Goal: Use online tool/utility: Utilize a website feature to perform a specific function

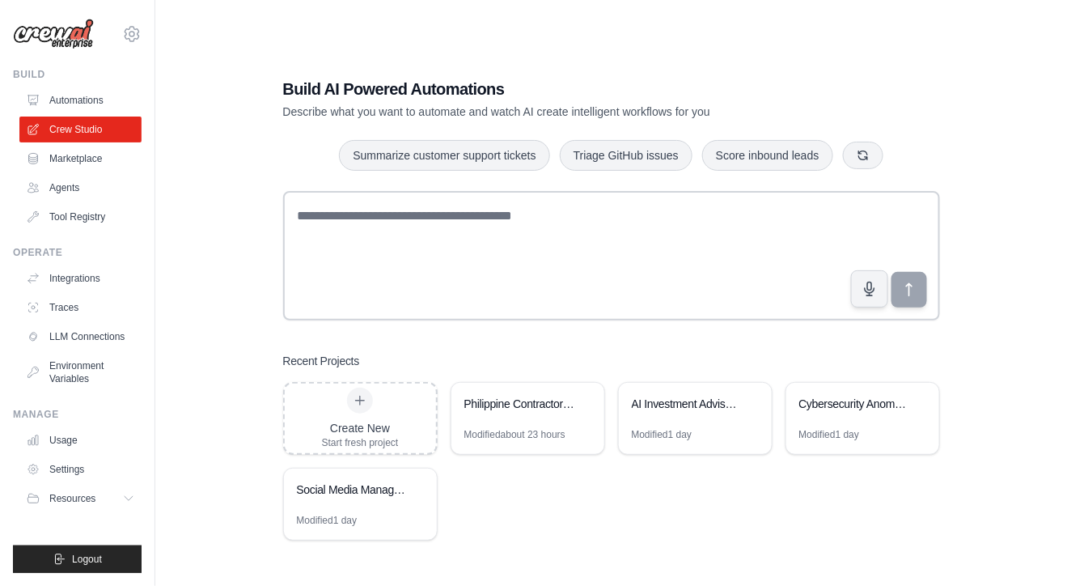
click at [190, 282] on div "Build AI Powered Automations Describe what you want to automate and watch AI cr…" at bounding box center [611, 309] width 860 height 586
click at [344, 495] on div "Social Media Management & Analytics Suite" at bounding box center [352, 490] width 111 height 16
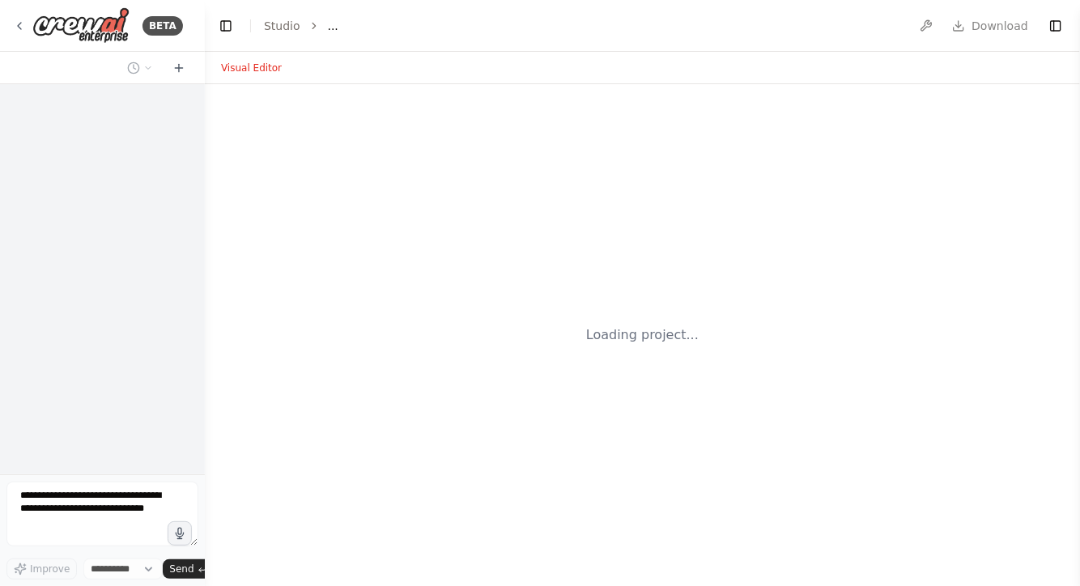
select select "****"
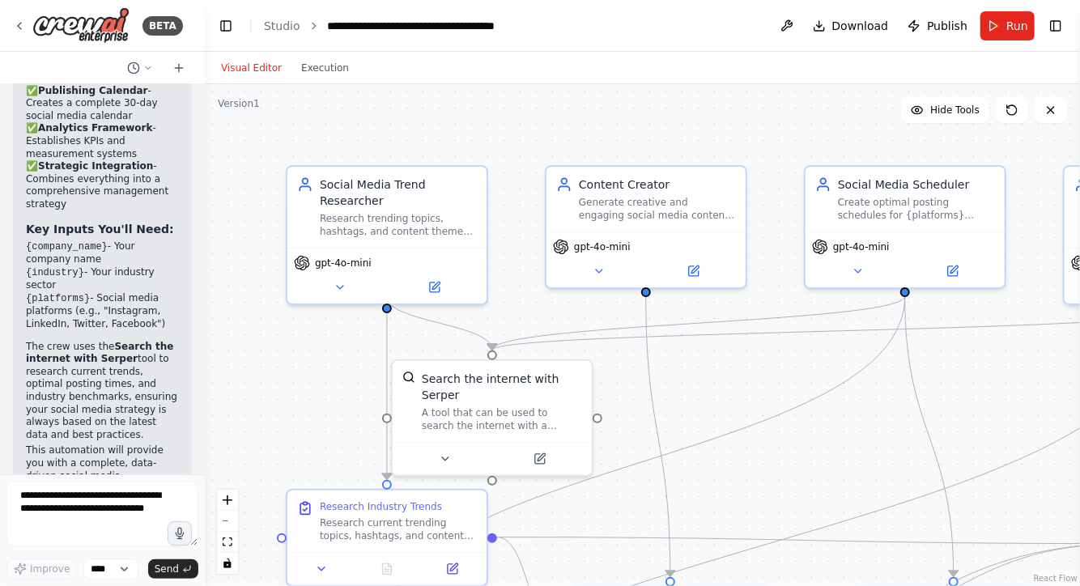
scroll to position [2334, 0]
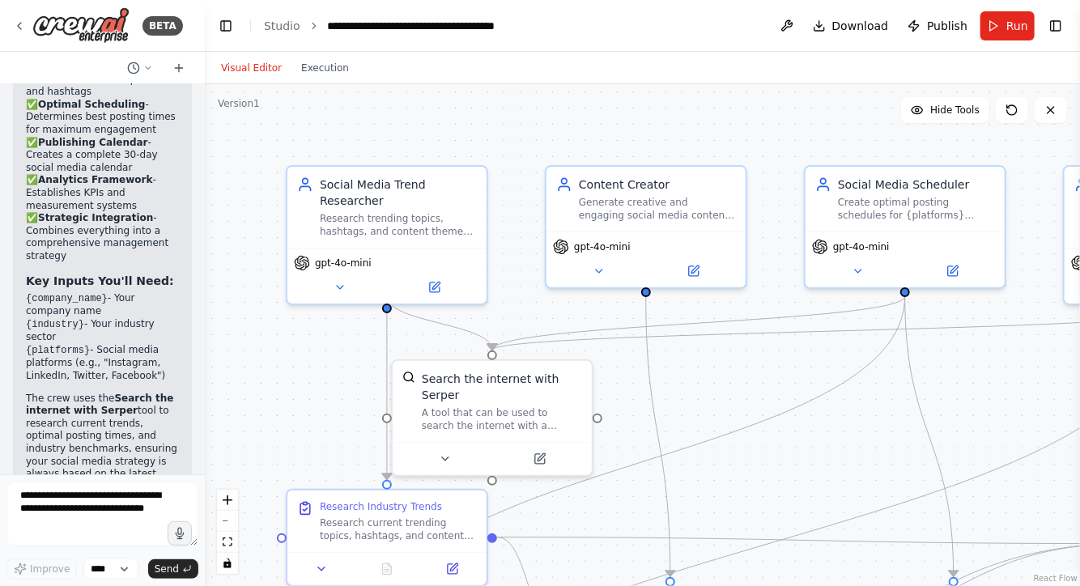
click at [715, 400] on div ".deletable-edge-delete-btn { width: 20px; height: 20px; border: 0px solid #ffff…" at bounding box center [642, 335] width 875 height 502
click at [230, 545] on icon "fit view" at bounding box center [228, 541] width 10 height 9
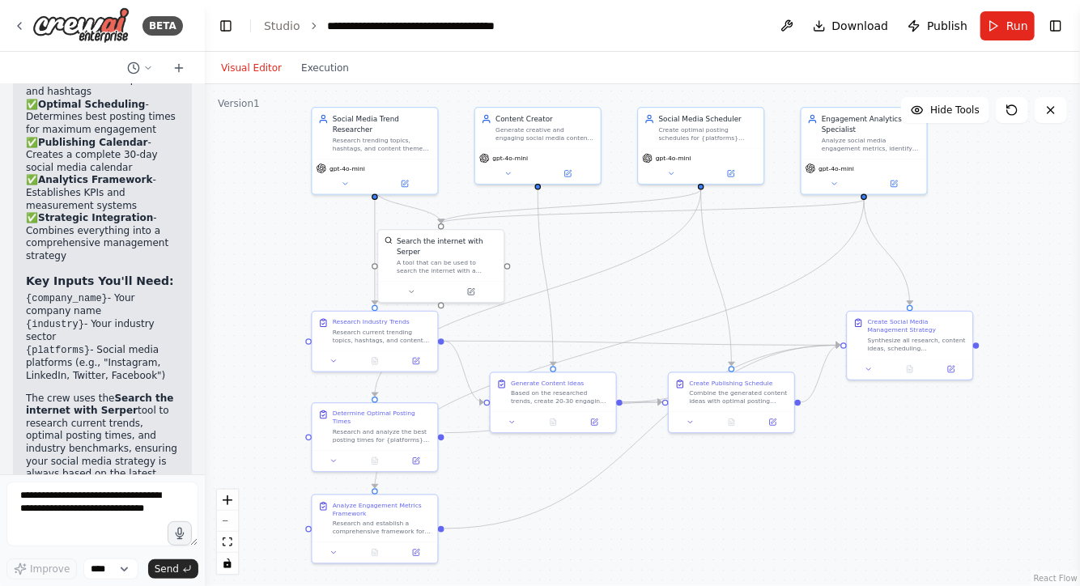
click at [292, 229] on div ".deletable-edge-delete-btn { width: 20px; height: 20px; border: 0px solid #ffff…" at bounding box center [642, 335] width 875 height 502
click at [280, 28] on link "Studio" at bounding box center [282, 25] width 36 height 13
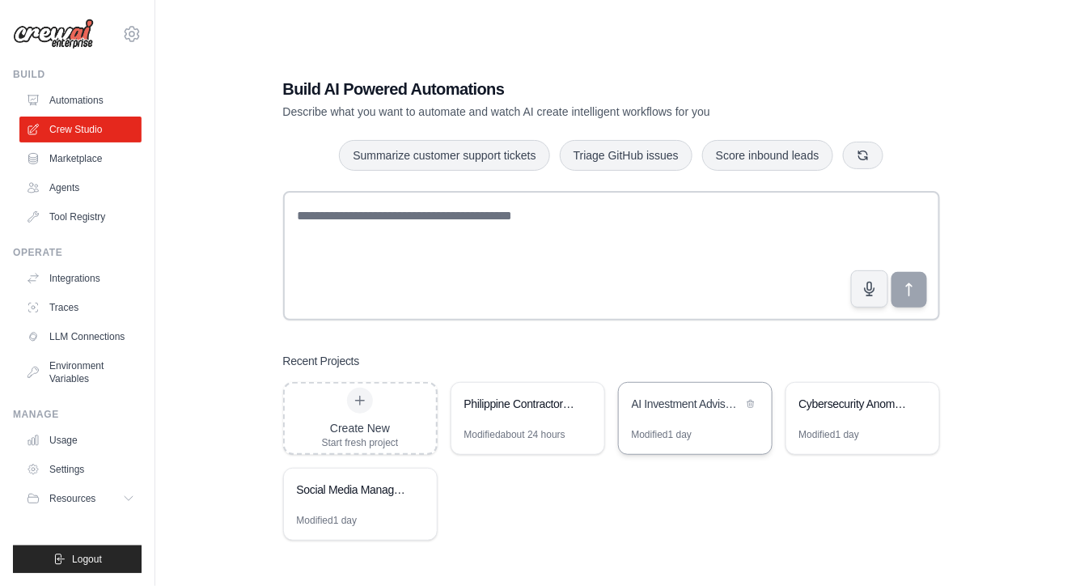
click at [677, 426] on div "AI Investment Advisory System" at bounding box center [695, 405] width 153 height 45
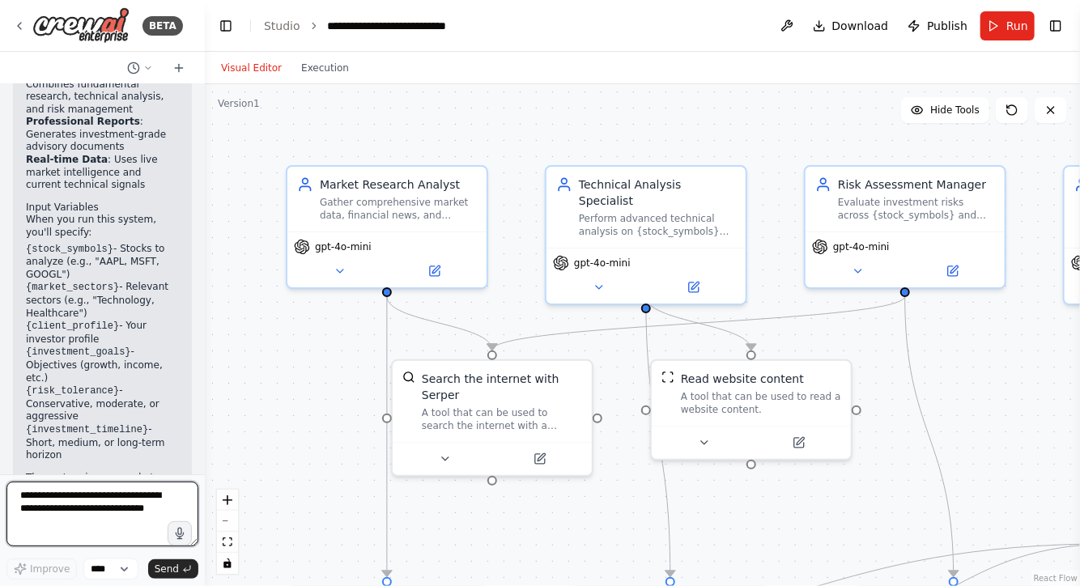
click at [61, 503] on textarea at bounding box center [102, 514] width 192 height 65
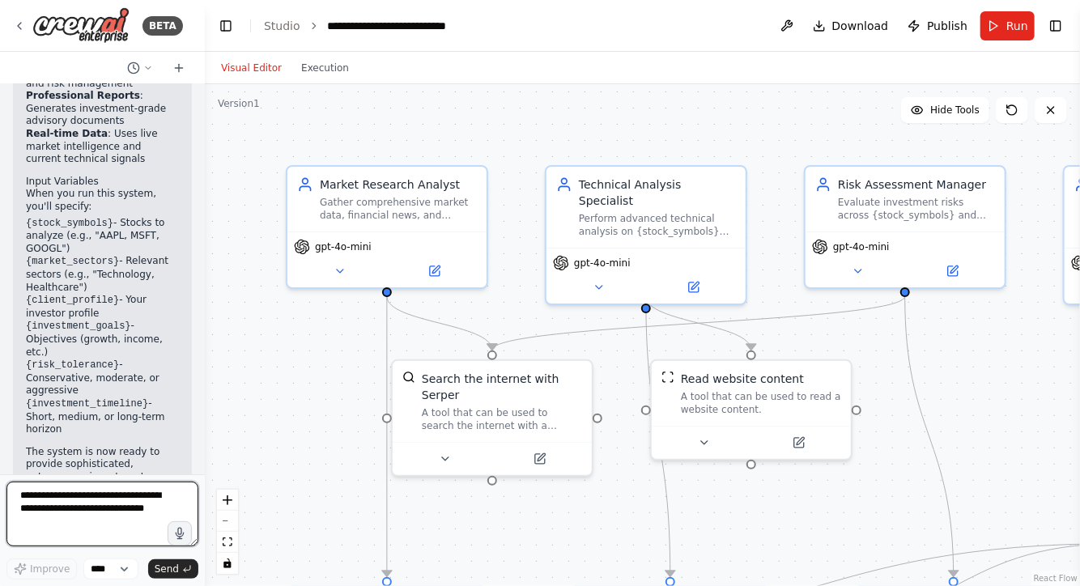
scroll to position [2306, 0]
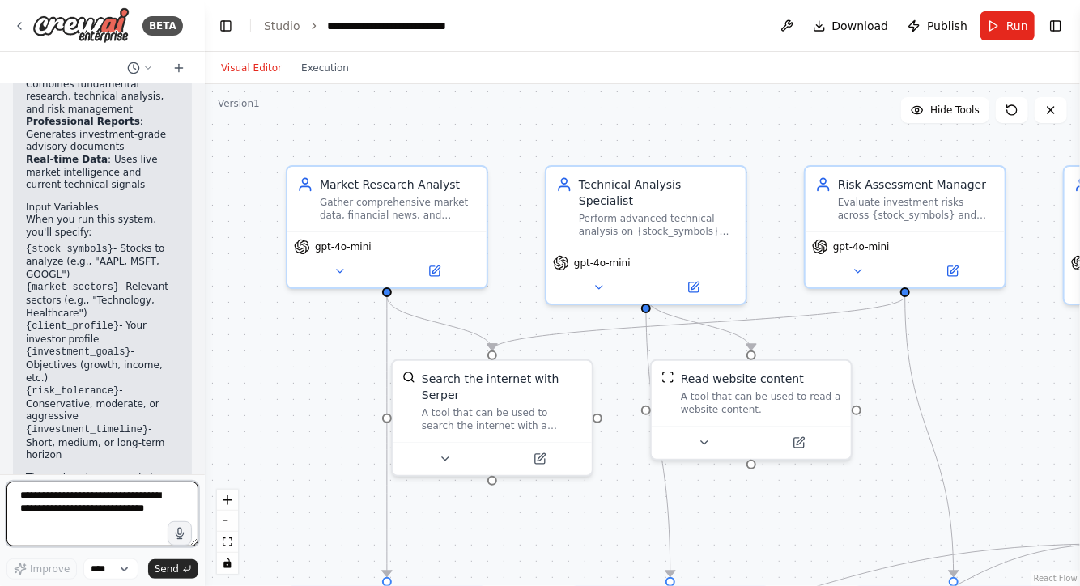
paste textarea "**********"
drag, startPoint x: 19, startPoint y: 508, endPoint x: 218, endPoint y: 621, distance: 228.7
click at [218, 585] on html "BETA Design a smart, autonomous system that predicts stock market trends and gi…" at bounding box center [540, 293] width 1080 height 586
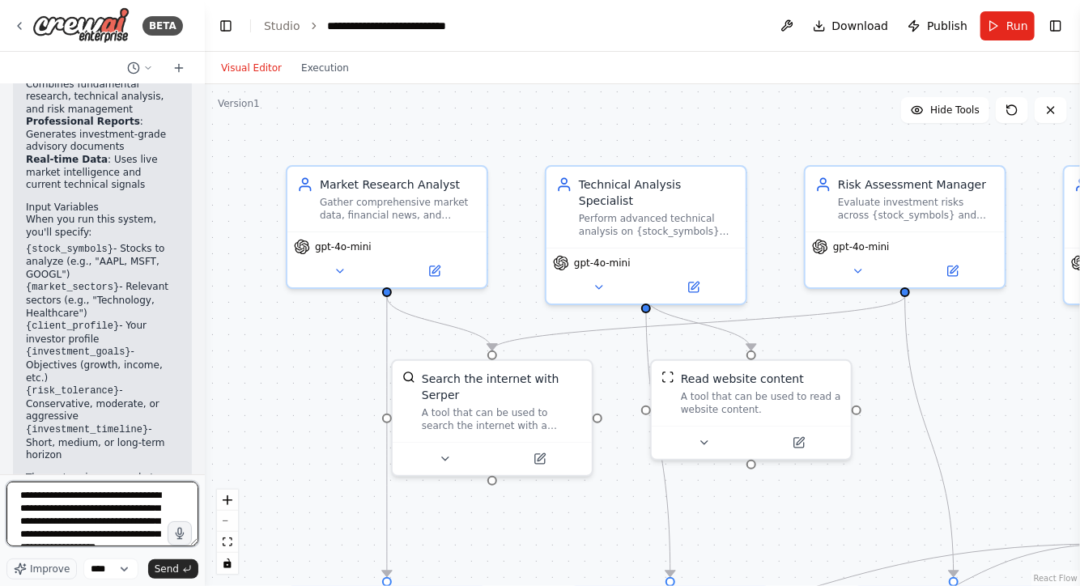
drag, startPoint x: 145, startPoint y: 528, endPoint x: 5, endPoint y: 481, distance: 147.9
click at [5, 481] on div "BETA Design a smart, autonomous system that predicts stock market trends and gi…" at bounding box center [102, 293] width 205 height 586
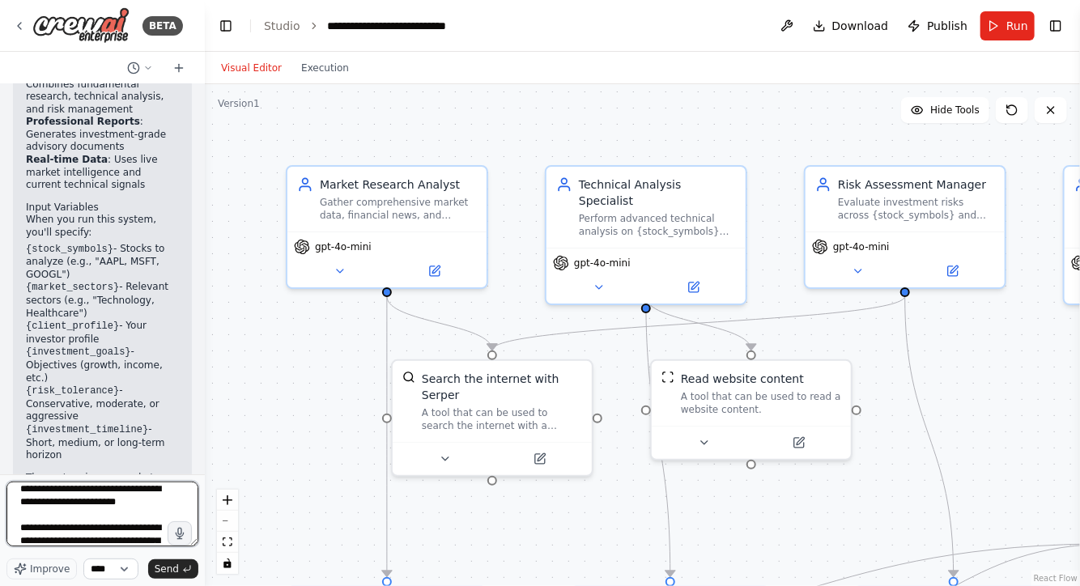
type textarea "**********"
click at [122, 575] on select "****" at bounding box center [110, 568] width 55 height 21
click at [172, 570] on span "Send" at bounding box center [167, 568] width 24 height 13
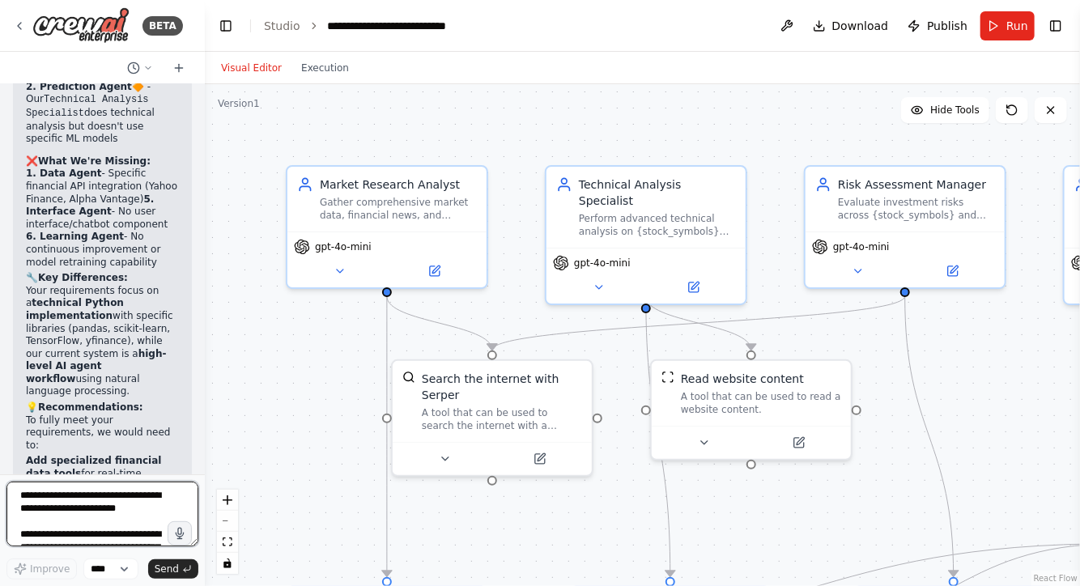
scroll to position [4427, 0]
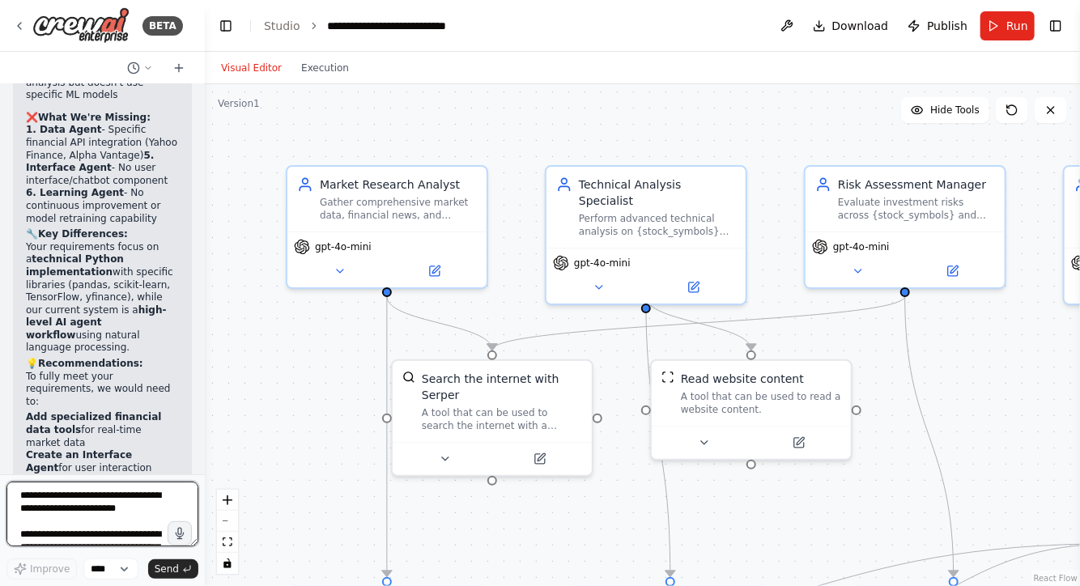
click at [81, 514] on textarea at bounding box center [102, 514] width 192 height 65
type textarea "**********"
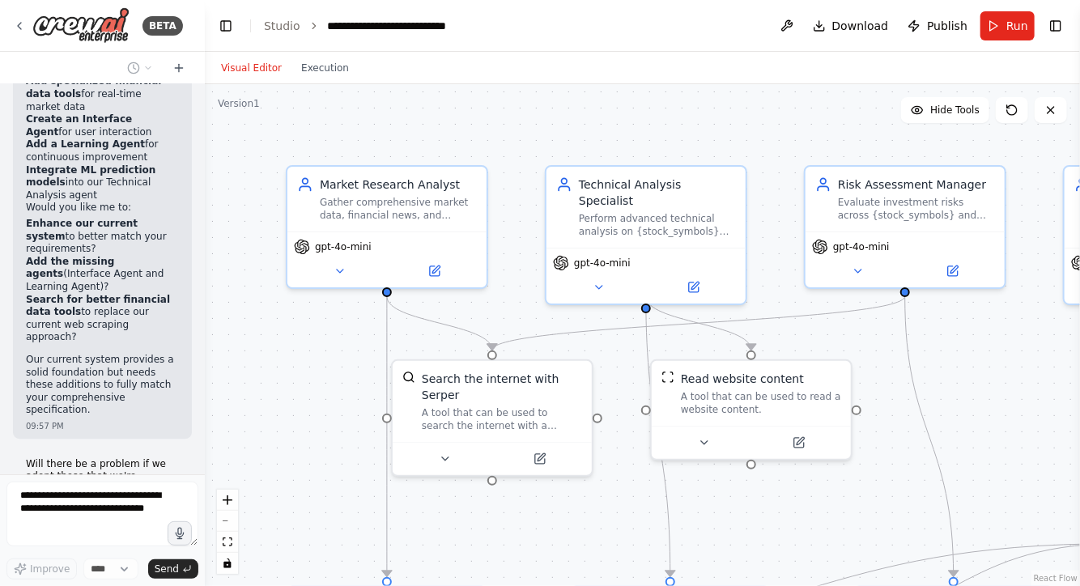
scroll to position [4788, 0]
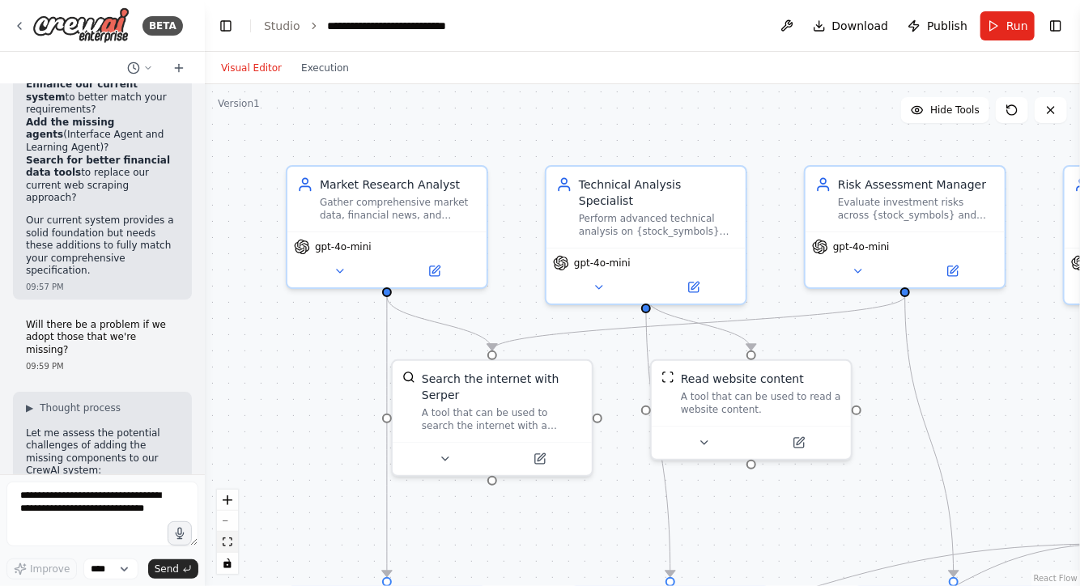
click at [226, 543] on icon "fit view" at bounding box center [228, 541] width 10 height 9
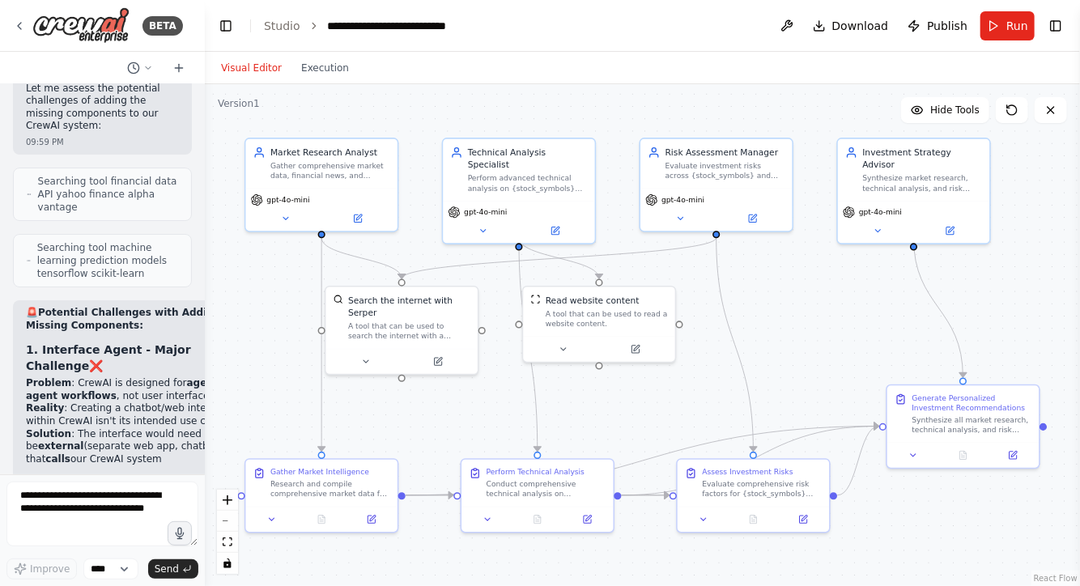
drag, startPoint x: 66, startPoint y: 299, endPoint x: 87, endPoint y: 385, distance: 89.1
click at [87, 385] on div "🚨 Potential Challenges with Adding Missing Components: 1. Interface Agent - Maj…" at bounding box center [133, 502] width 214 height 390
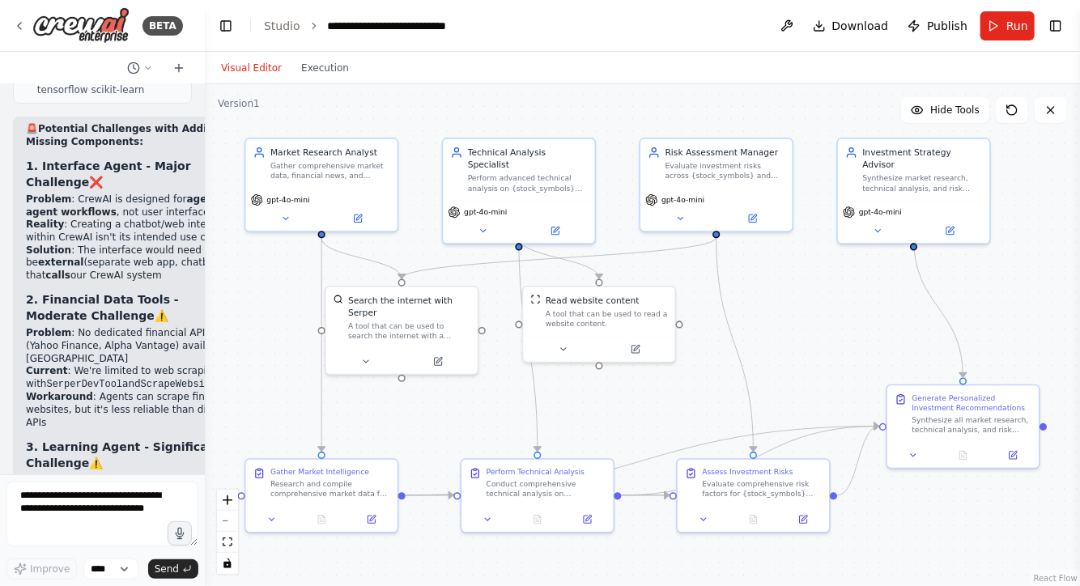
click at [145, 499] on li "Available : Only AIMindTool for data analysis, but not for model training" at bounding box center [133, 512] width 214 height 26
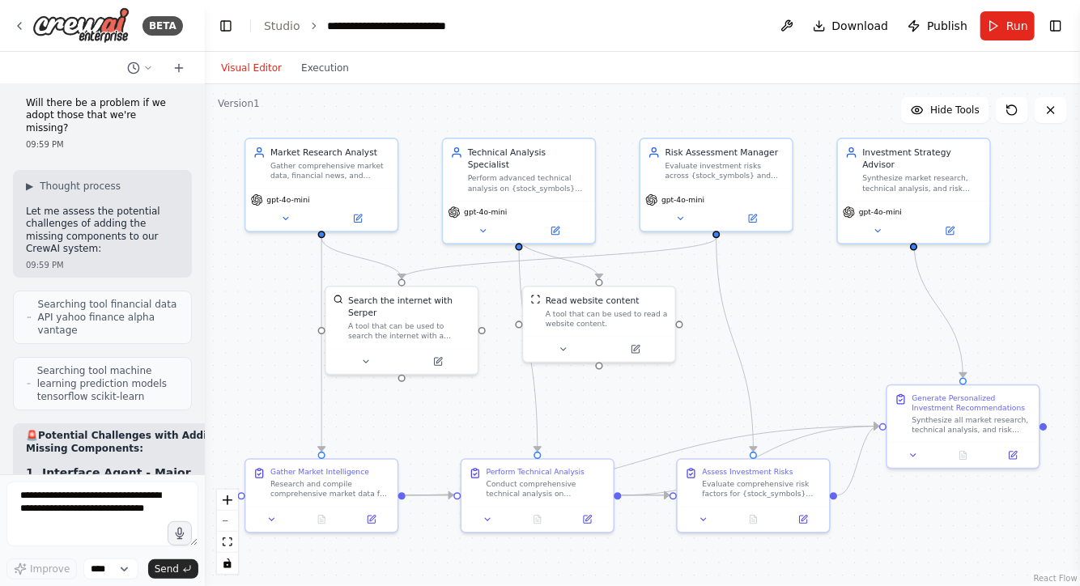
scroll to position [5114, 0]
